Goal: Task Accomplishment & Management: Manage account settings

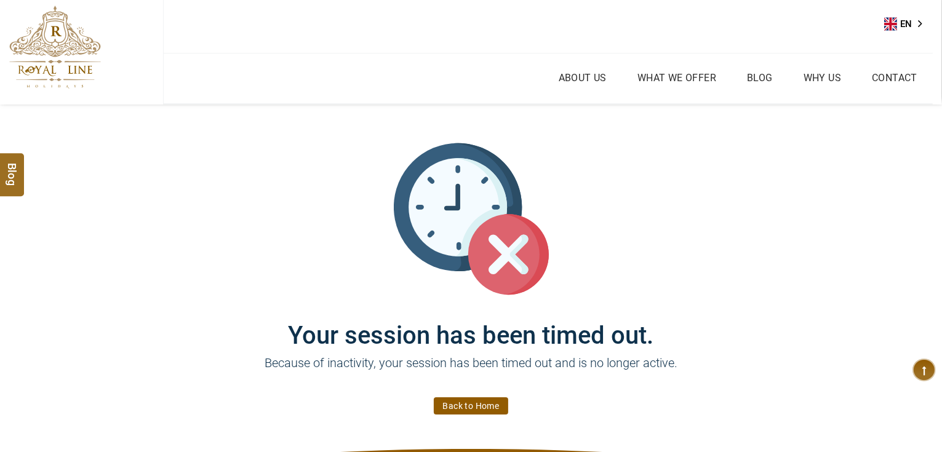
click at [485, 407] on link "Back to Home" at bounding box center [471, 406] width 75 height 17
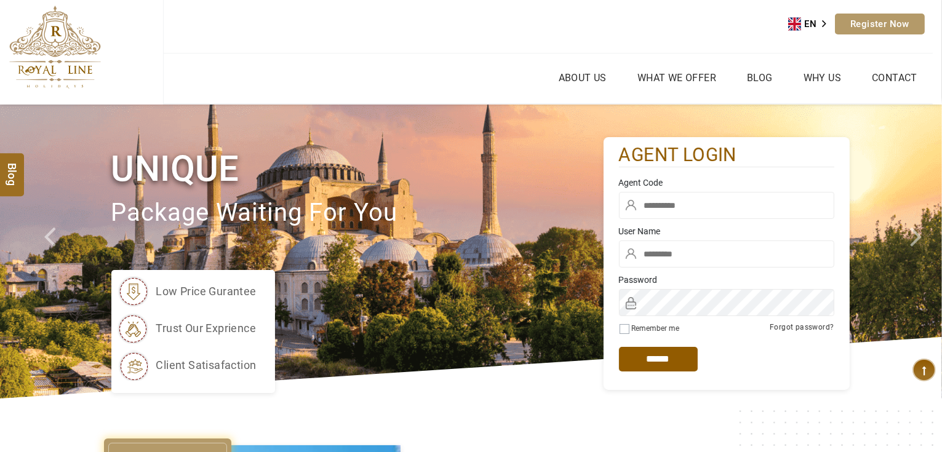
type input "*******"
click at [674, 211] on input "text" at bounding box center [726, 205] width 215 height 27
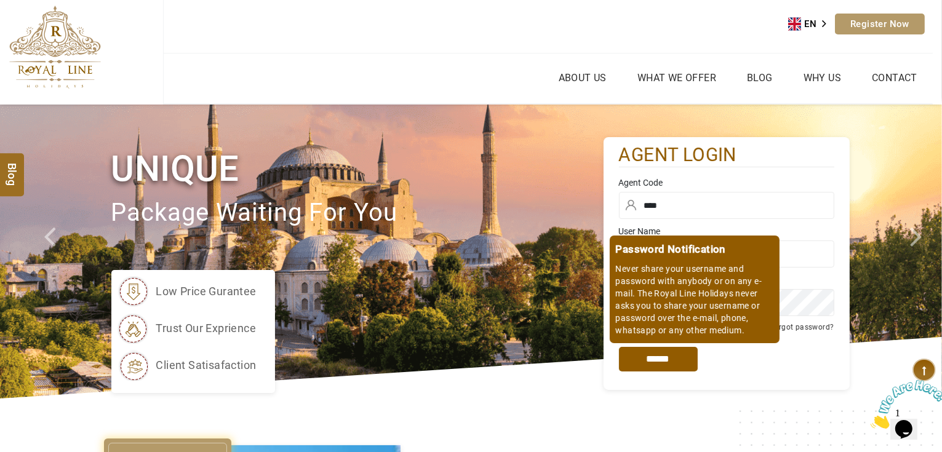
type input "****"
click at [642, 366] on input "*****" at bounding box center [658, 359] width 79 height 25
click at [662, 367] on input "*****" at bounding box center [658, 359] width 79 height 25
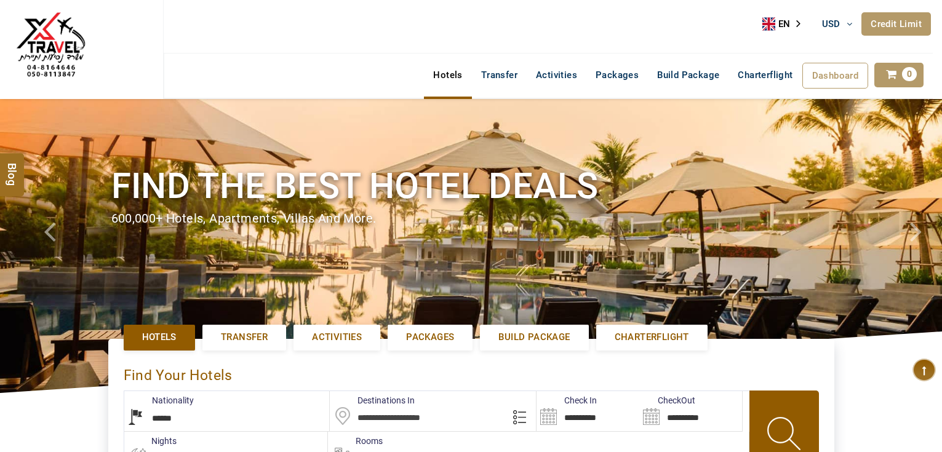
select select "******"
click at [916, 20] on link "Credit Limit" at bounding box center [897, 23] width 70 height 23
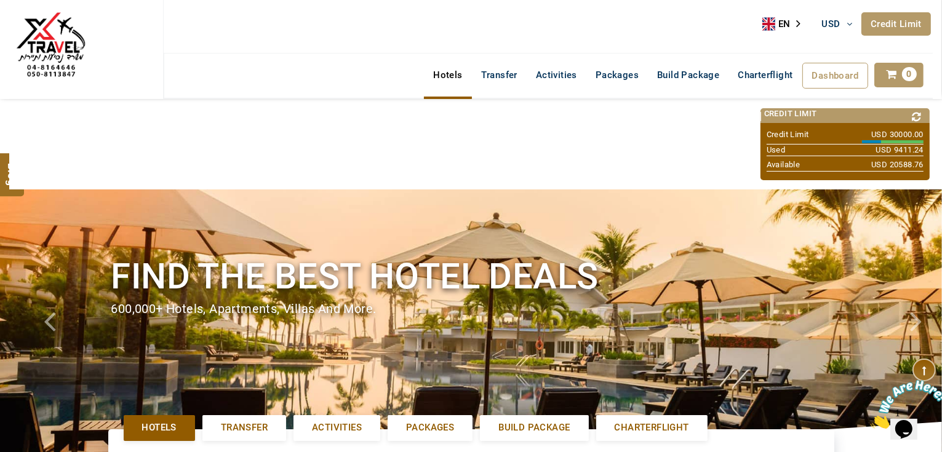
click at [921, 114] on icon at bounding box center [917, 117] width 17 height 18
click at [917, 113] on icon at bounding box center [917, 117] width 17 height 18
click at [917, 115] on icon at bounding box center [917, 117] width 17 height 18
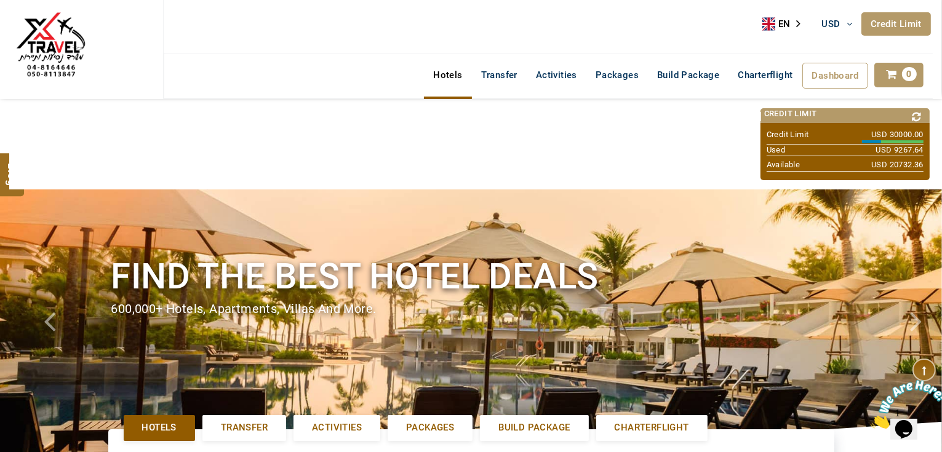
click at [923, 111] on icon at bounding box center [917, 117] width 17 height 18
click at [921, 111] on icon at bounding box center [917, 117] width 17 height 18
click at [918, 119] on icon at bounding box center [917, 117] width 17 height 18
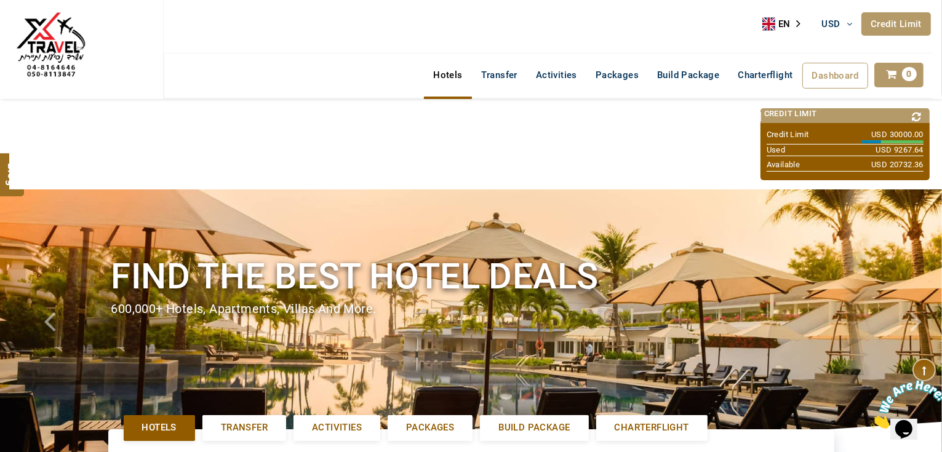
click at [917, 118] on icon at bounding box center [917, 117] width 17 height 18
click at [918, 111] on icon at bounding box center [917, 117] width 17 height 18
click at [915, 114] on icon at bounding box center [917, 117] width 17 height 18
click at [918, 118] on icon at bounding box center [917, 117] width 17 height 18
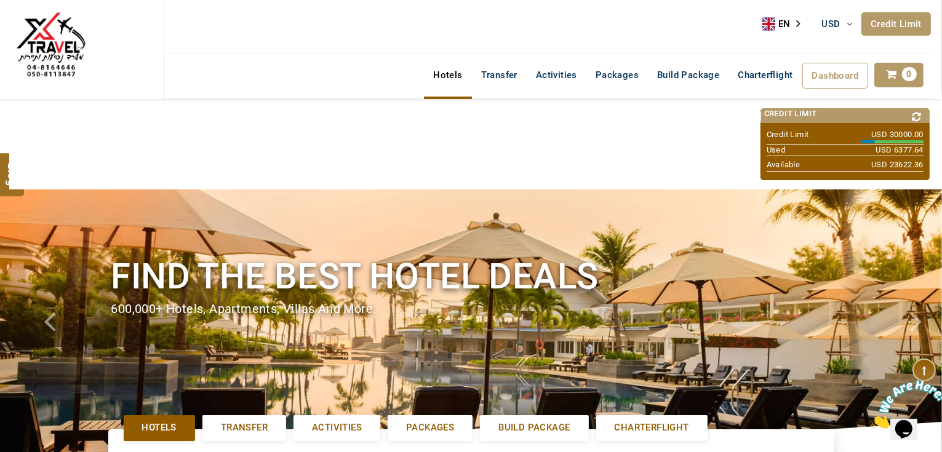
click at [917, 118] on icon at bounding box center [917, 117] width 17 height 18
click at [915, 116] on icon at bounding box center [917, 117] width 17 height 18
click at [914, 113] on icon at bounding box center [917, 117] width 17 height 18
click at [915, 118] on icon at bounding box center [917, 117] width 17 height 18
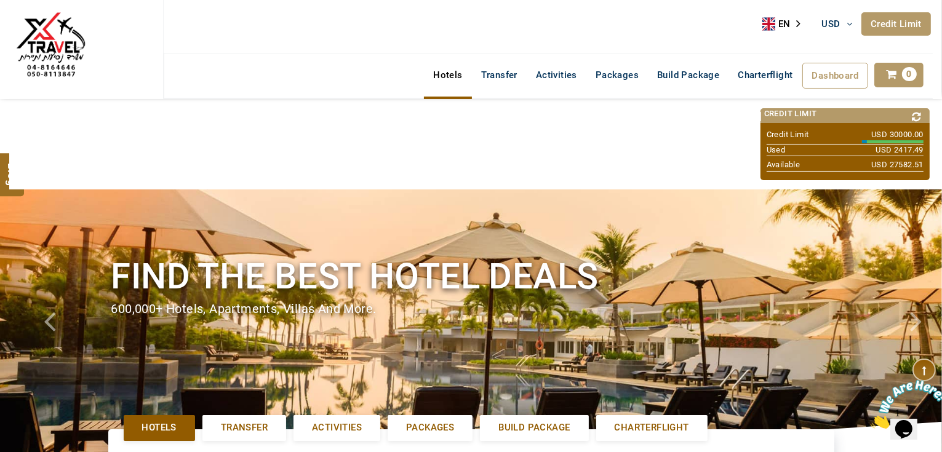
click at [921, 114] on icon at bounding box center [917, 117] width 17 height 18
click at [918, 113] on icon at bounding box center [917, 117] width 17 height 18
click at [918, 114] on icon at bounding box center [917, 117] width 17 height 18
click at [915, 114] on icon at bounding box center [917, 117] width 17 height 18
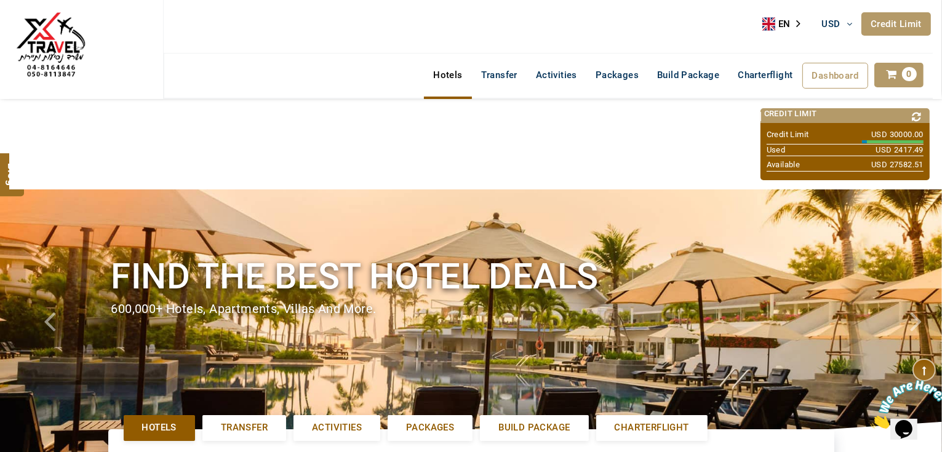
drag, startPoint x: 921, startPoint y: 118, endPoint x: 866, endPoint y: 101, distance: 57.4
click at [921, 118] on icon at bounding box center [917, 117] width 17 height 18
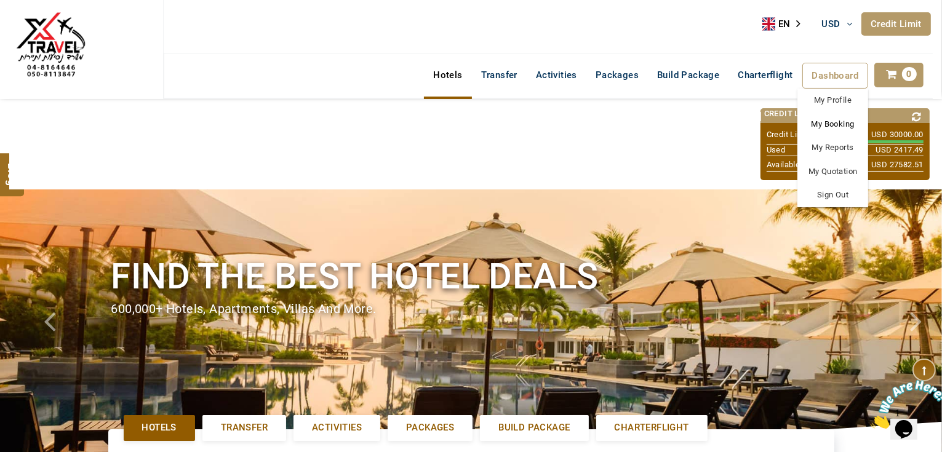
click at [841, 121] on link "My Booking" at bounding box center [833, 125] width 71 height 24
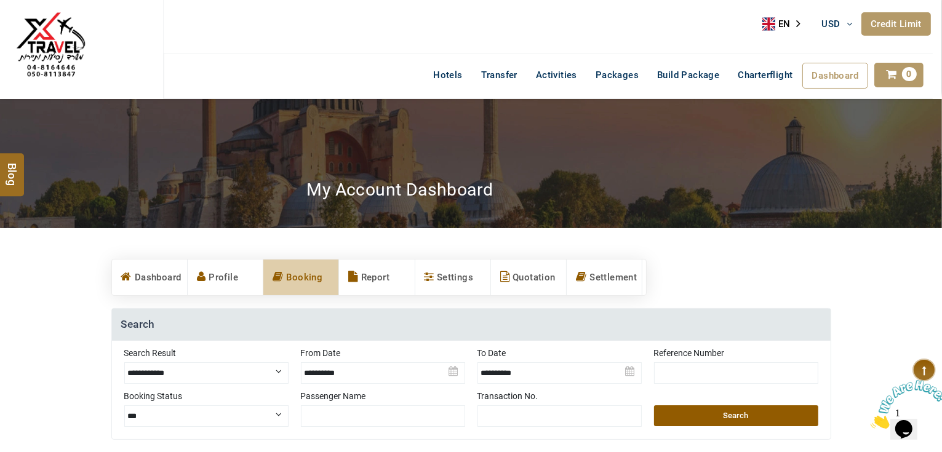
click at [910, 15] on link "Credit Limit" at bounding box center [897, 23] width 70 height 23
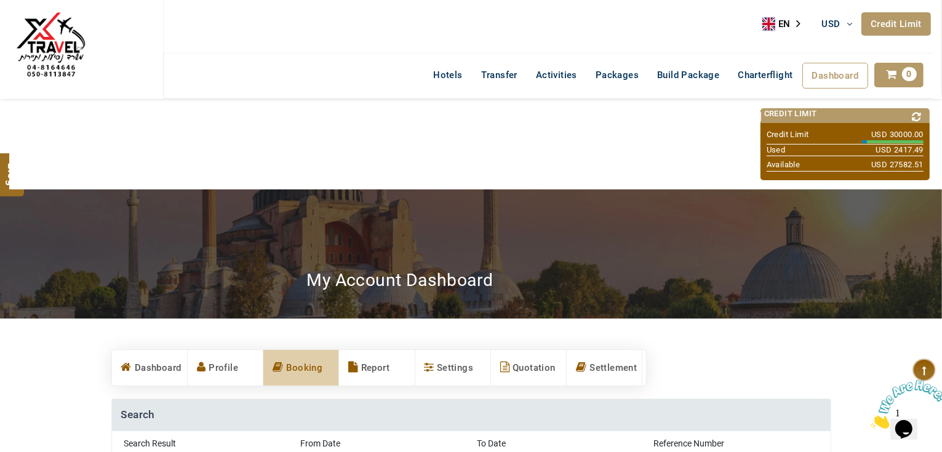
click at [918, 115] on icon at bounding box center [917, 117] width 17 height 18
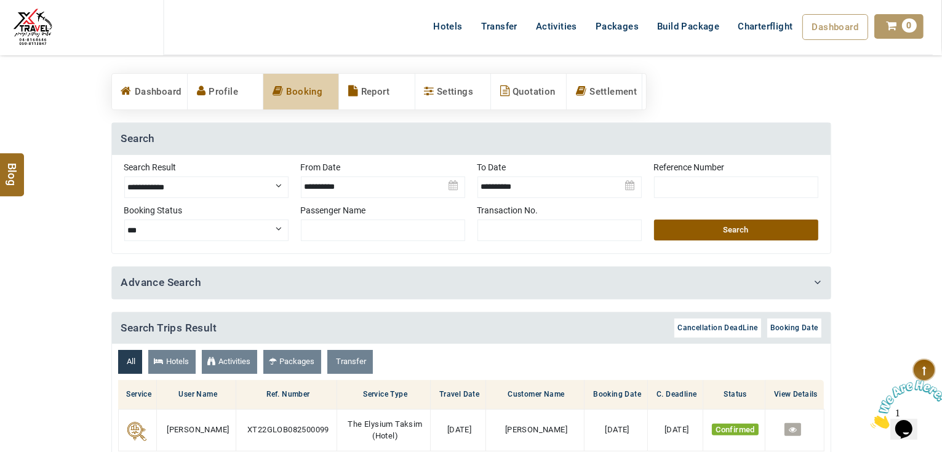
scroll to position [246, 0]
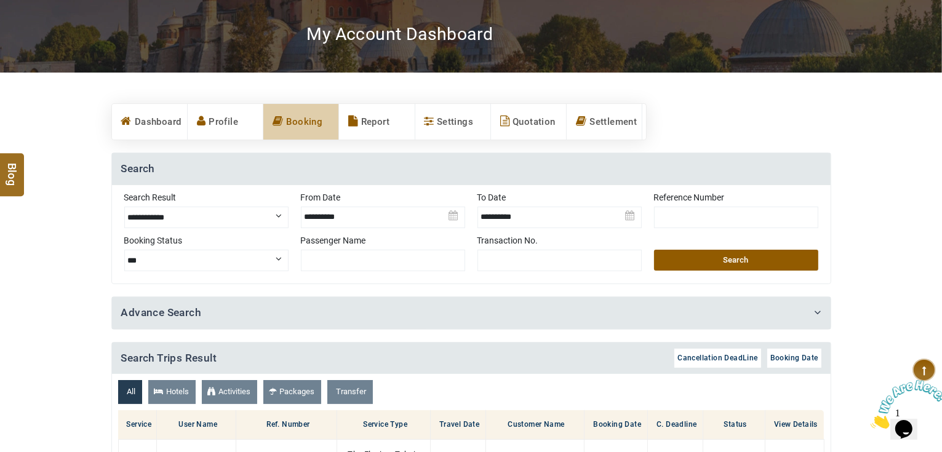
click at [238, 217] on select "**********" at bounding box center [206, 218] width 164 height 22
